Goal: Transaction & Acquisition: Subscribe to service/newsletter

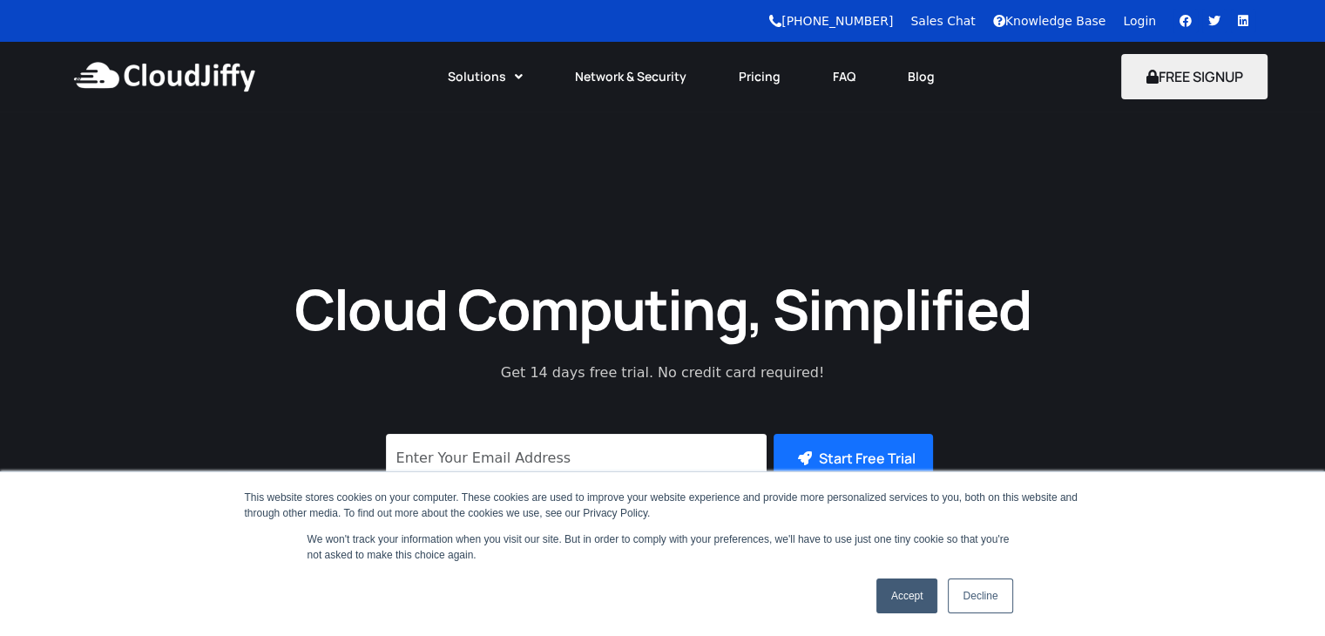
click at [890, 582] on link "Accept" at bounding box center [907, 595] width 62 height 35
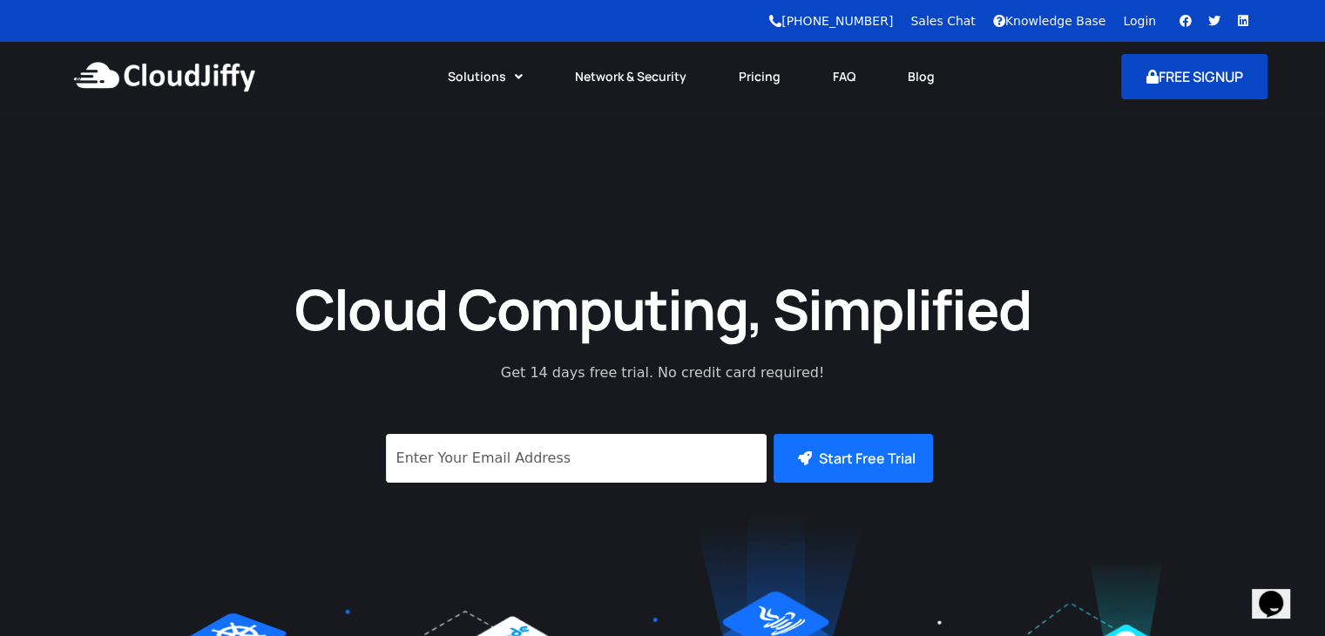
click at [1142, 89] on button "FREE SIGNUP" at bounding box center [1194, 76] width 147 height 45
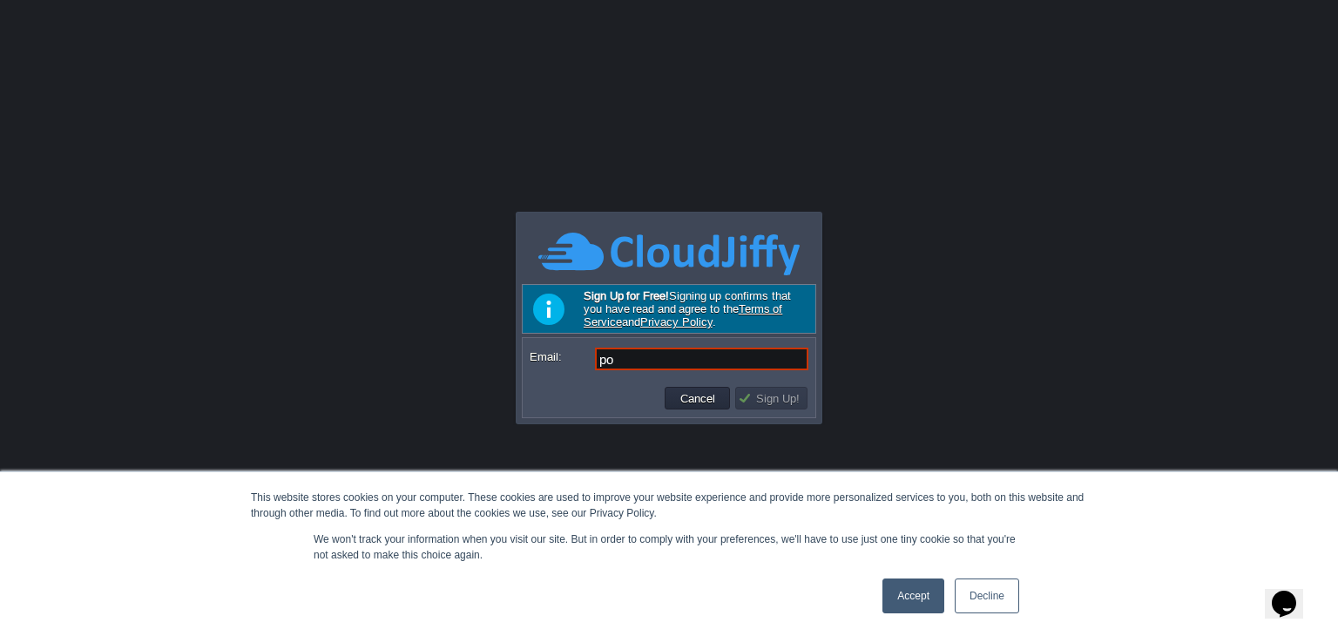
type input "p"
type input "[EMAIL_ADDRESS][DOMAIN_NAME]"
click at [736, 394] on td "Sign Up!" at bounding box center [771, 398] width 72 height 23
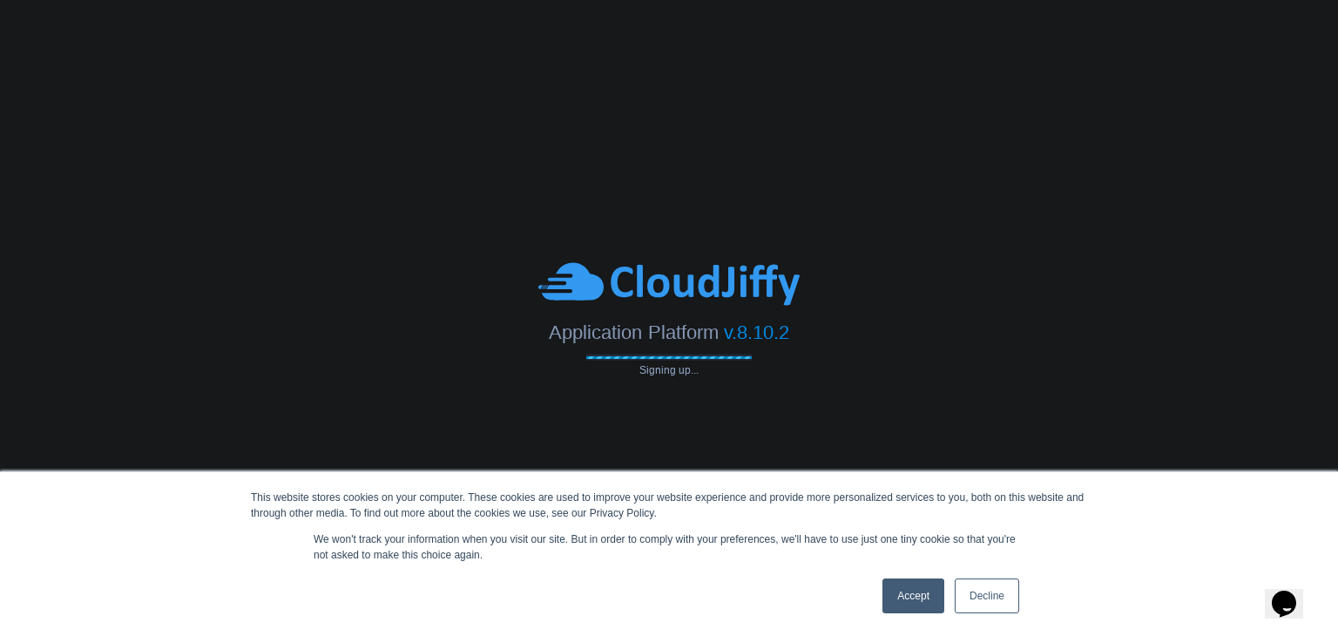
click at [911, 597] on link "Accept" at bounding box center [914, 595] width 62 height 35
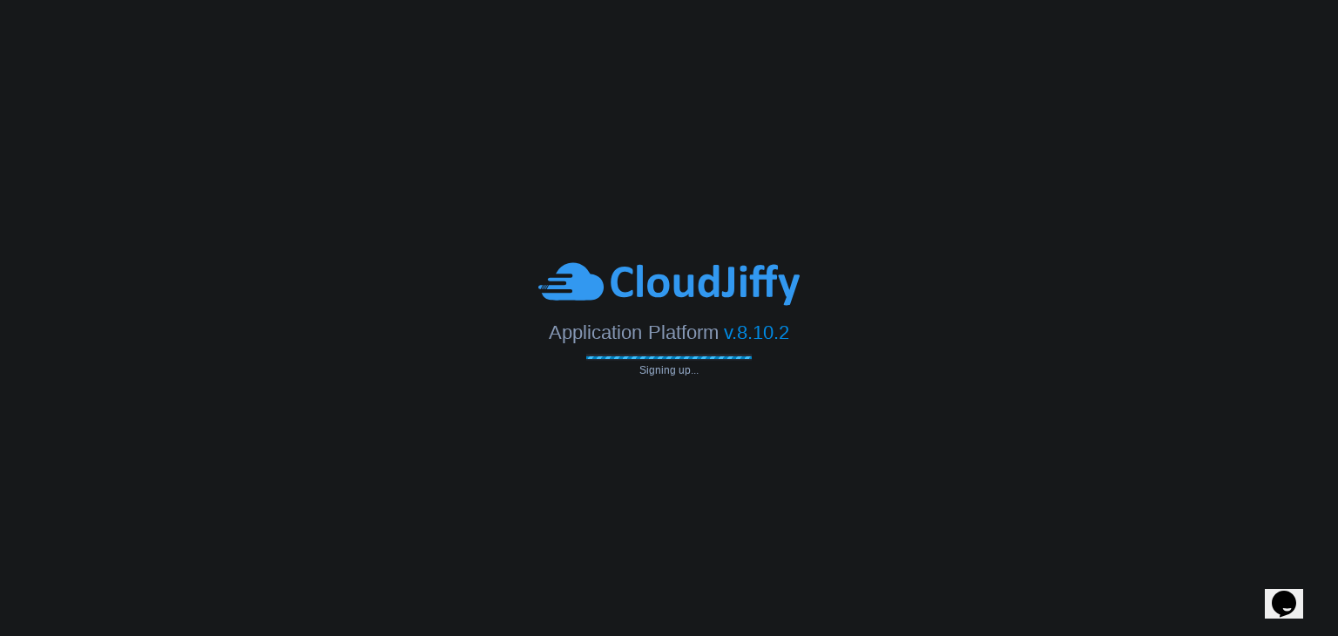
type input "[EMAIL_ADDRESS][DOMAIN_NAME]"
